Goal: Navigation & Orientation: Find specific page/section

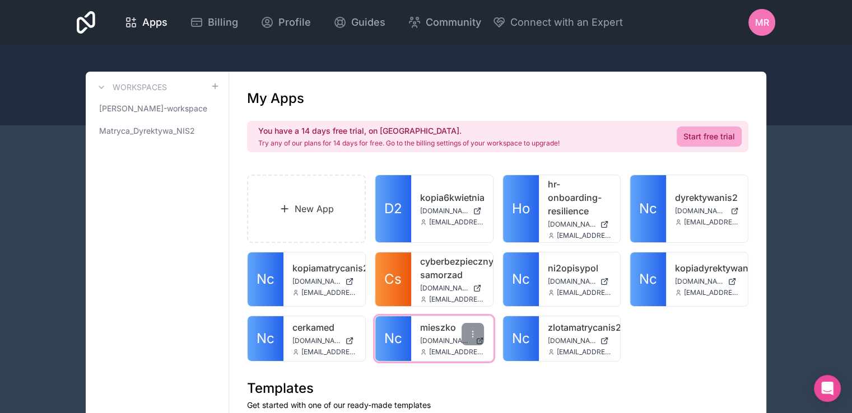
click at [444, 321] on link "mieszko" at bounding box center [452, 327] width 64 height 13
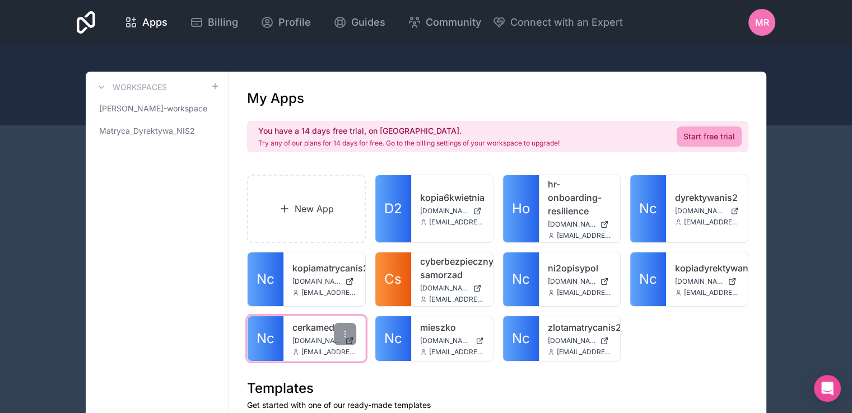
click at [307, 328] on link "cerkamed" at bounding box center [324, 327] width 64 height 13
click at [311, 328] on link "cerkamed" at bounding box center [324, 327] width 64 height 13
